Goal: Obtain resource: Download file/media

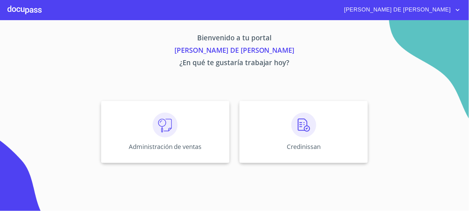
click at [255, 148] on div "Credinissan" at bounding box center [303, 132] width 128 height 62
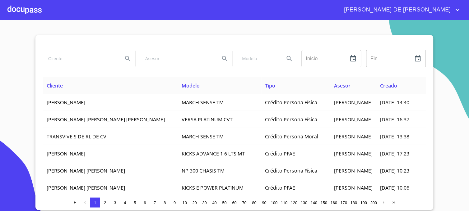
click at [74, 60] on input "search" at bounding box center [80, 58] width 75 height 17
type input "[PERSON_NAME]"
click at [125, 61] on icon "Search" at bounding box center [127, 58] width 7 height 7
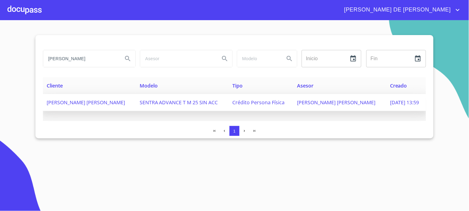
click at [347, 103] on span "[PERSON_NAME] [PERSON_NAME]" at bounding box center [336, 102] width 78 height 7
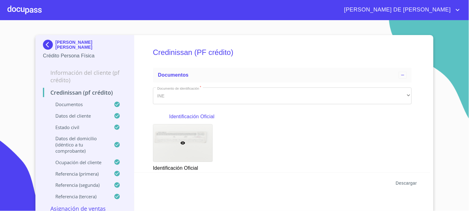
click at [404, 183] on span "Descargar" at bounding box center [406, 184] width 21 height 8
